Goal: Transaction & Acquisition: Book appointment/travel/reservation

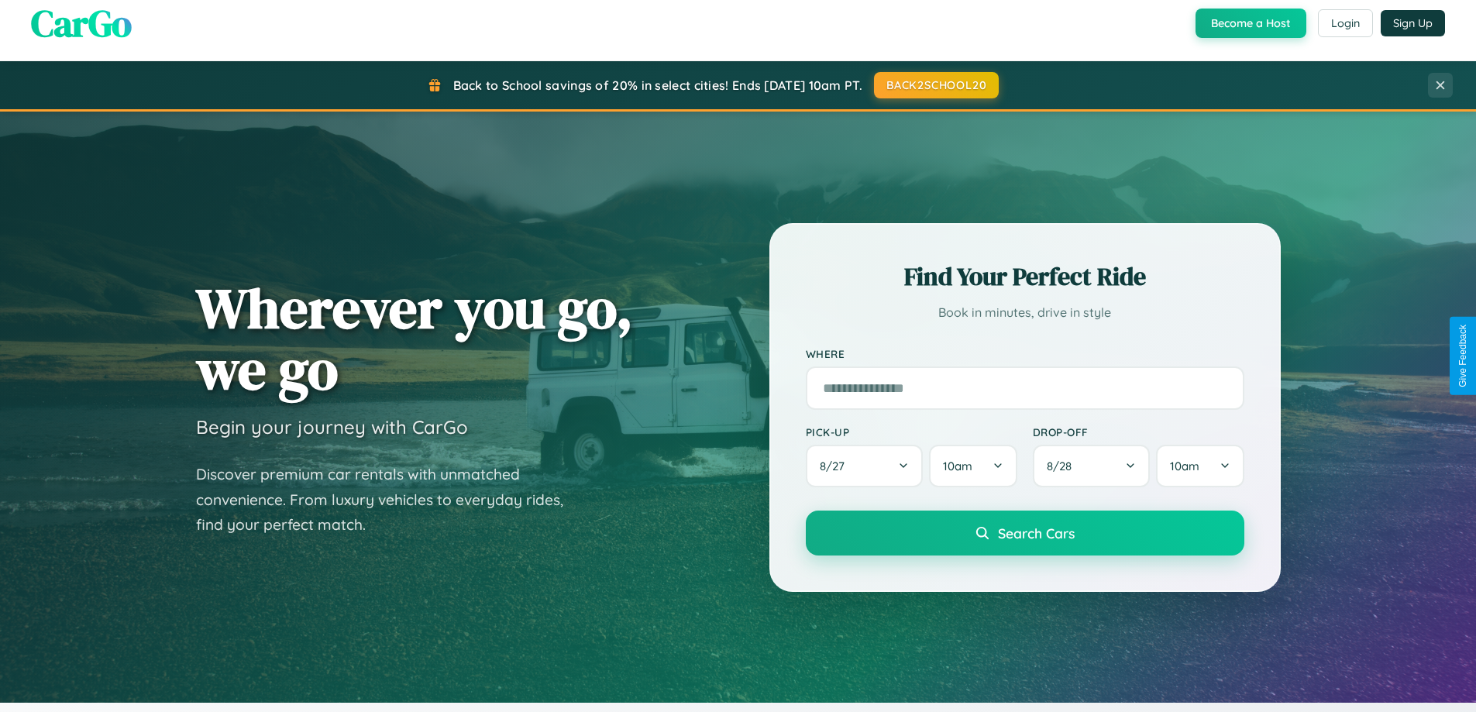
scroll to position [1066, 0]
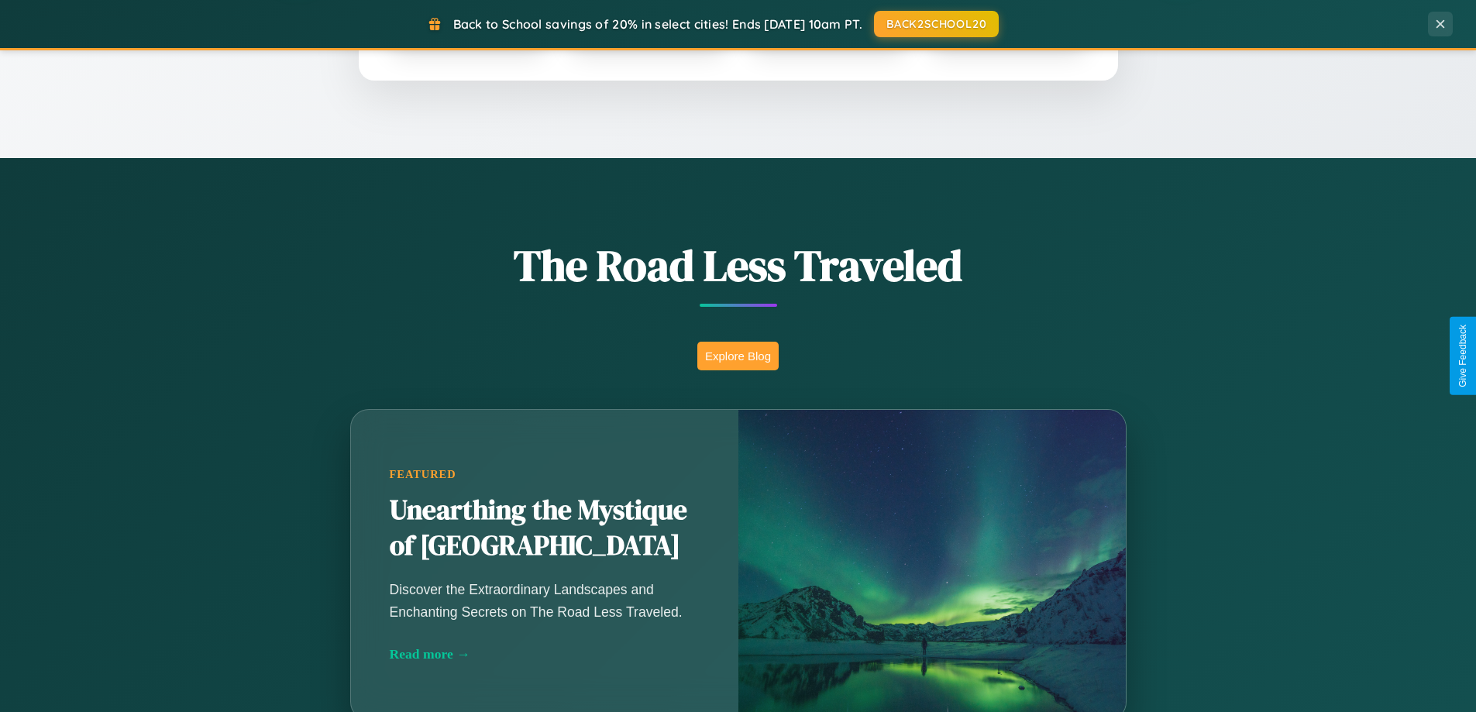
click at [738, 356] on button "Explore Blog" at bounding box center [737, 356] width 81 height 29
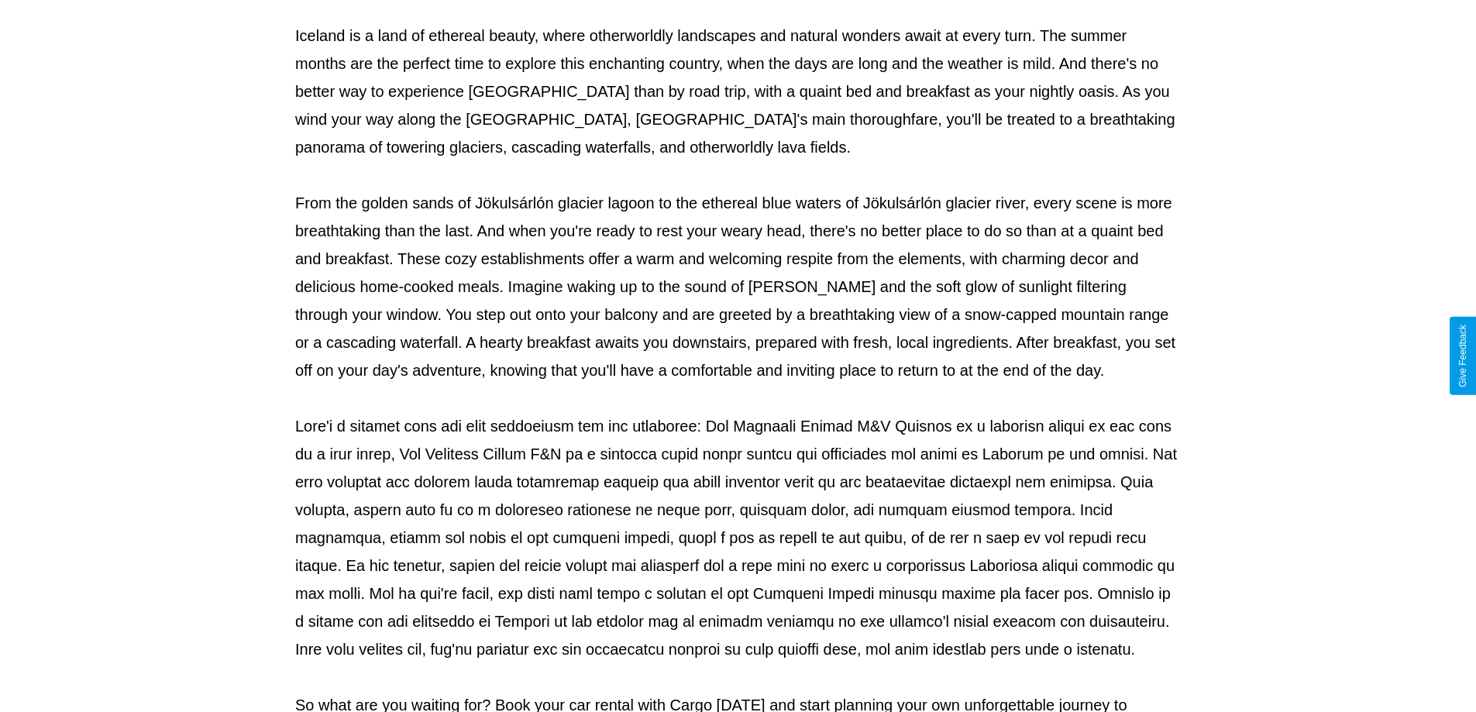
scroll to position [501, 0]
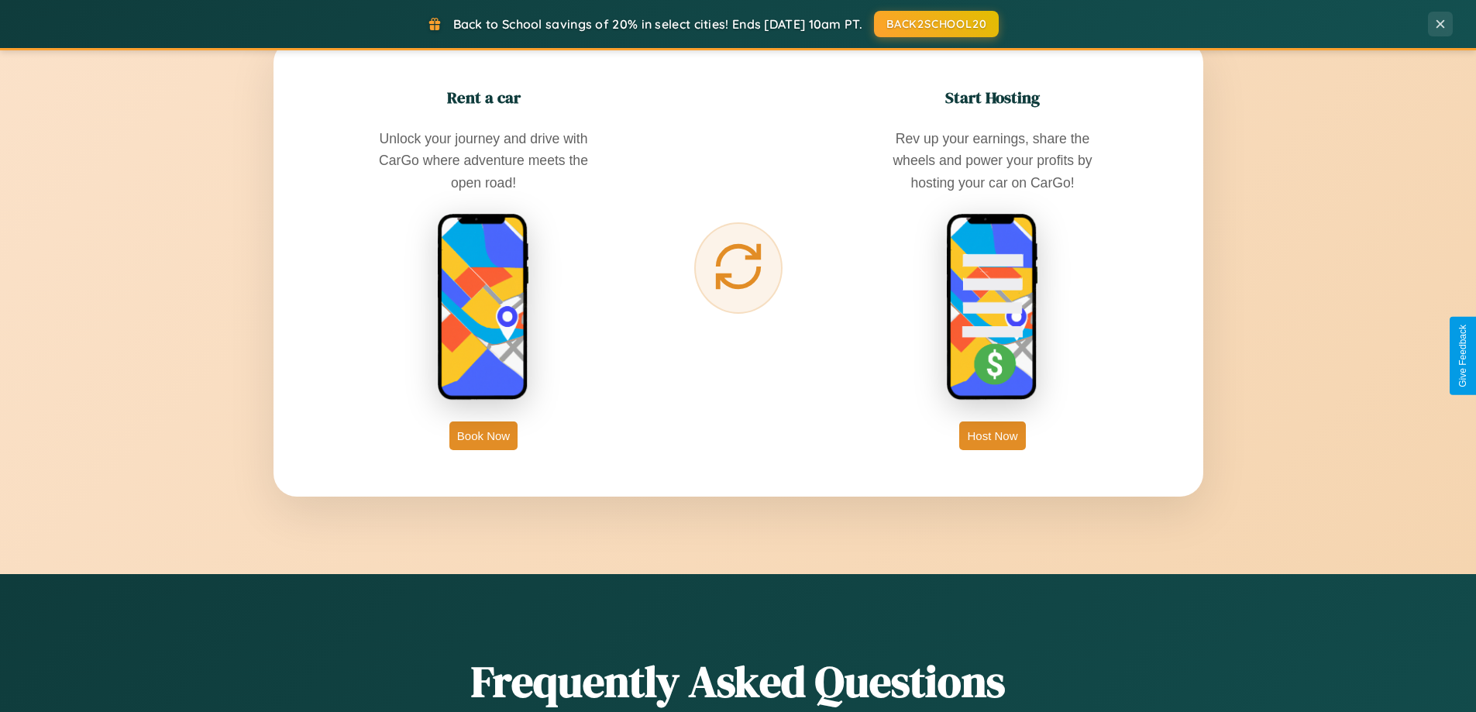
scroll to position [2489, 0]
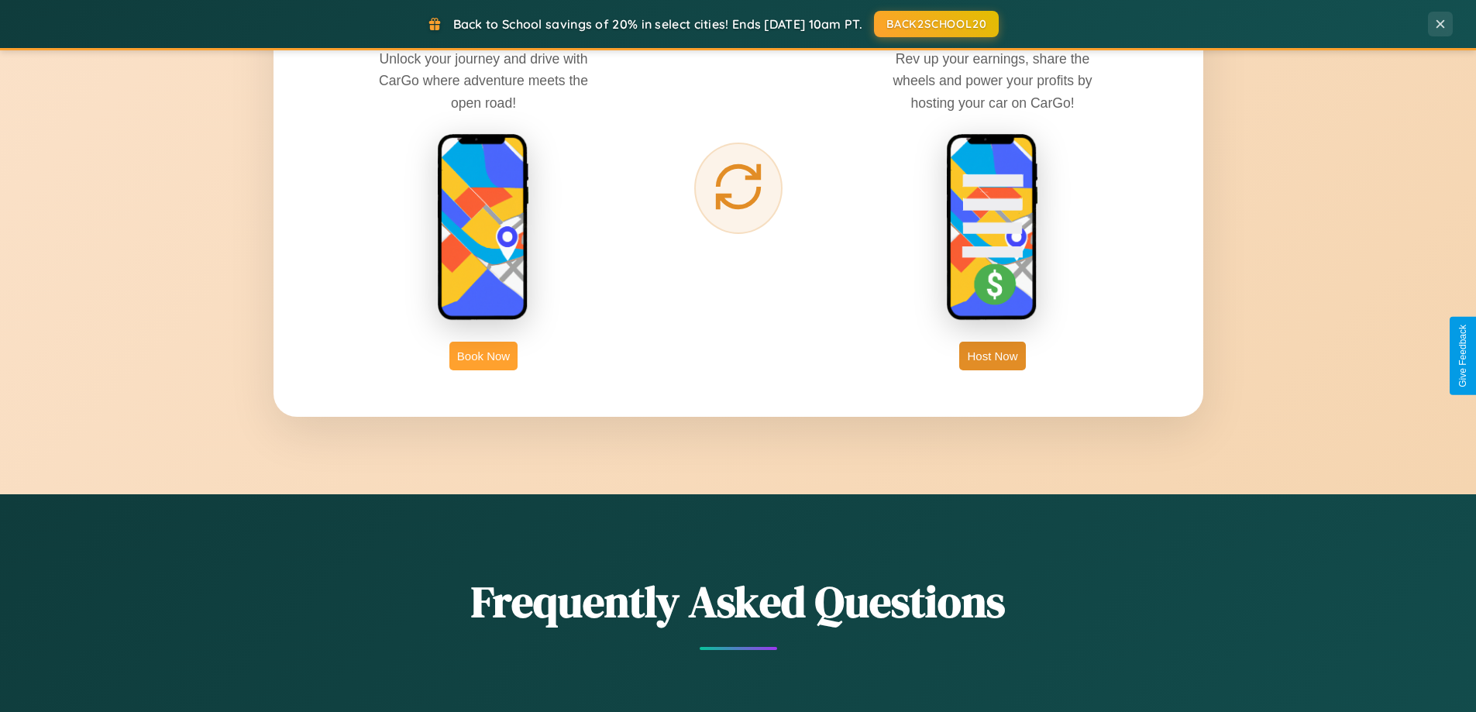
click at [483, 356] on button "Book Now" at bounding box center [483, 356] width 68 height 29
